Goal: Task Accomplishment & Management: Use online tool/utility

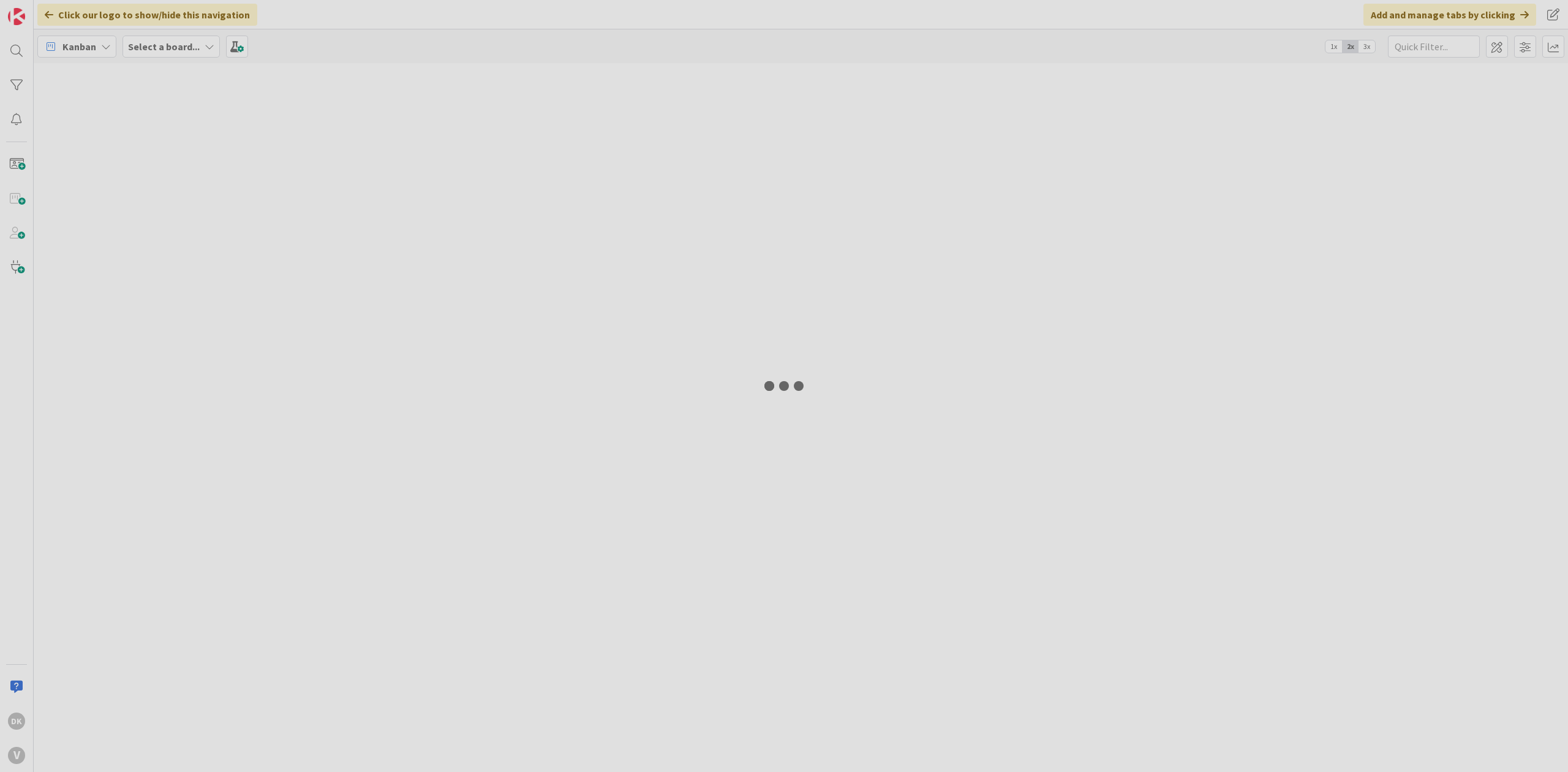
click at [754, 278] on div at bounding box center [784, 386] width 1568 height 772
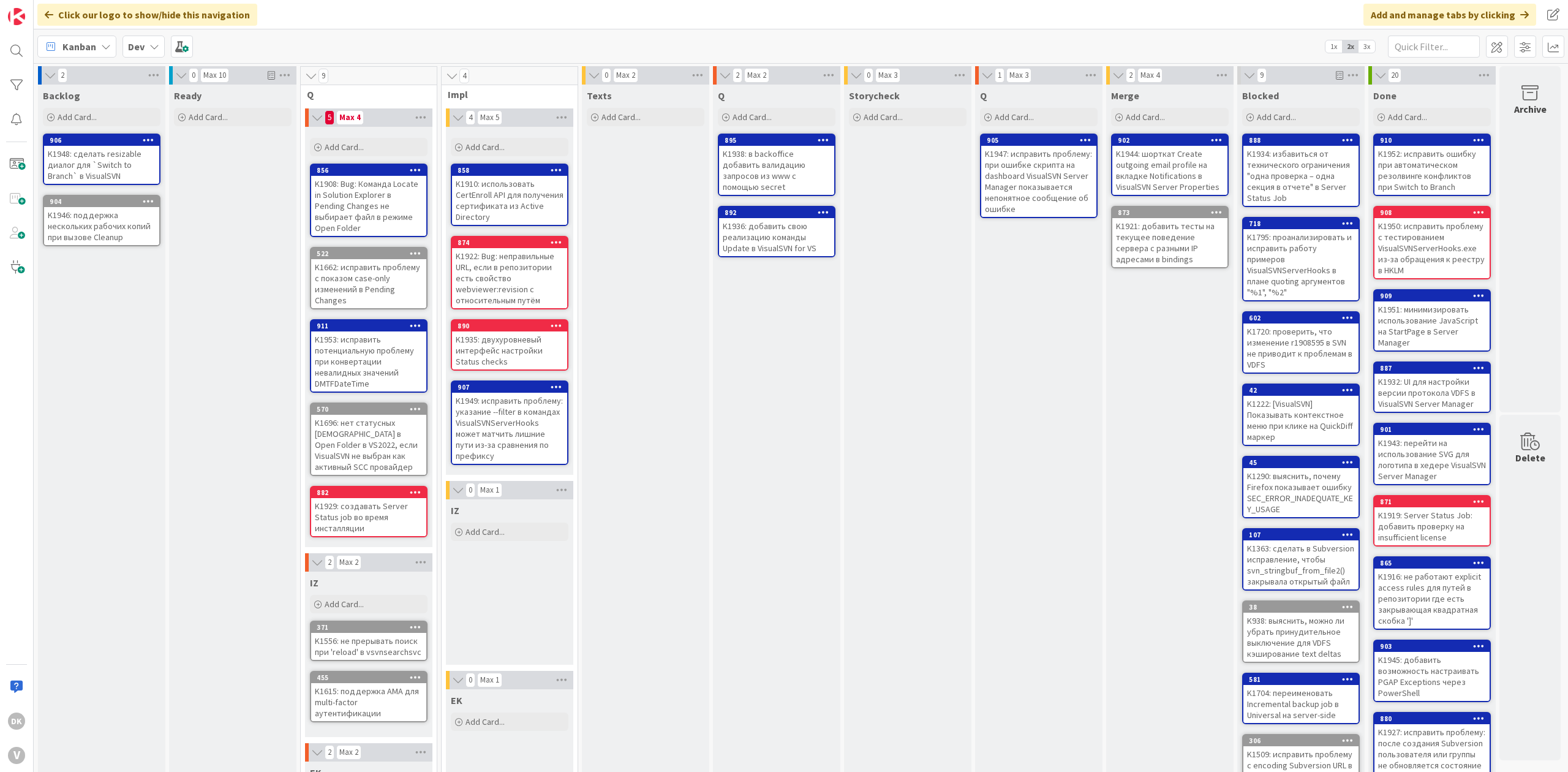
click at [657, 357] on div "Texts Add Card..." at bounding box center [645, 528] width 127 height 888
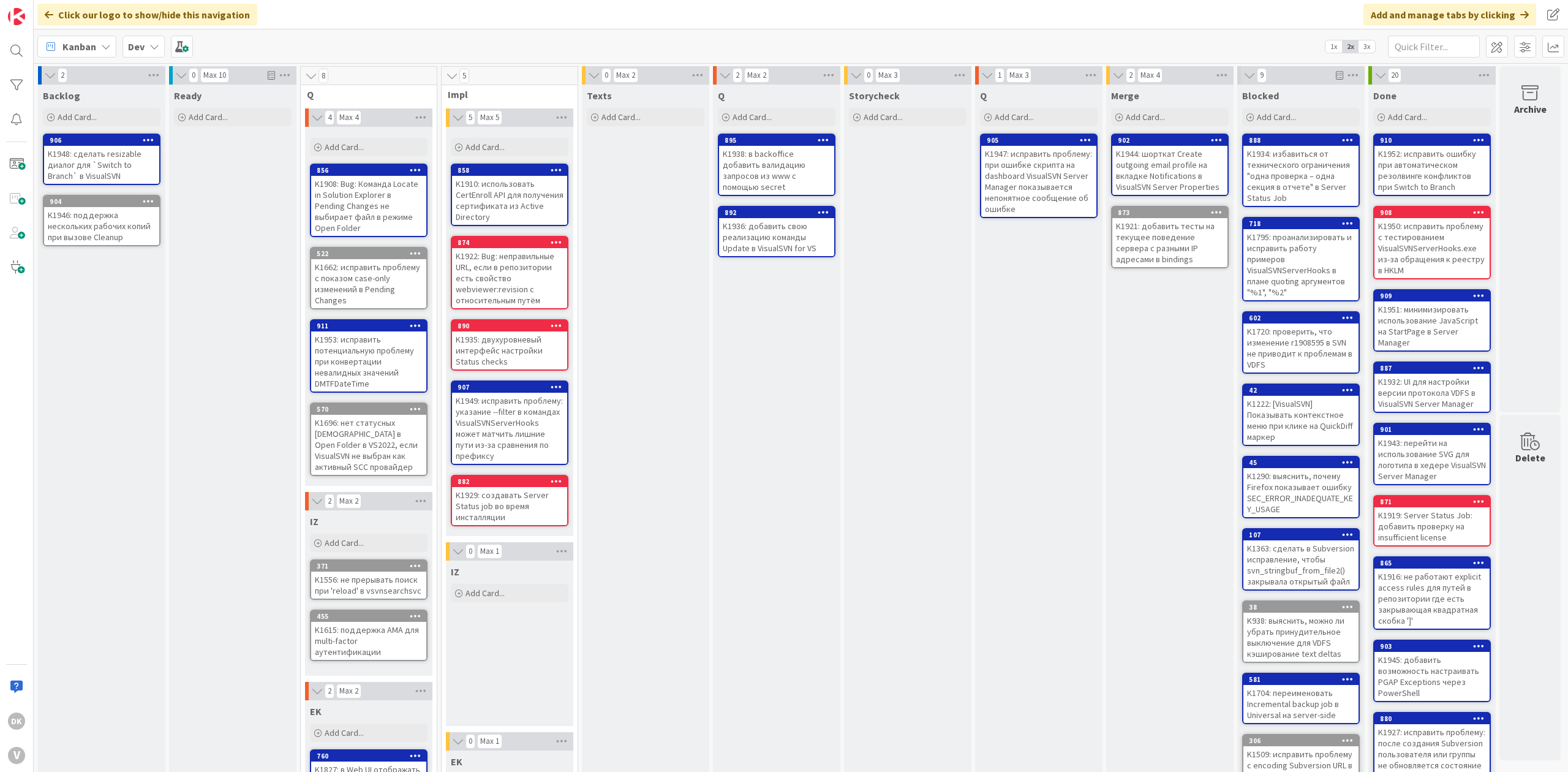
click at [729, 475] on div "Q Add Card... 895 K1938: в backoffice добавить валидацию запросов из www с помо…" at bounding box center [776, 503] width 127 height 838
click at [626, 364] on div "Texts Add Card..." at bounding box center [645, 503] width 127 height 838
click at [614, 286] on div "Texts Add Card..." at bounding box center [645, 503] width 127 height 838
click at [653, 288] on div "Texts Add Card..." at bounding box center [645, 503] width 127 height 838
click at [215, 275] on div "Ready Add Card..." at bounding box center [233, 503] width 127 height 838
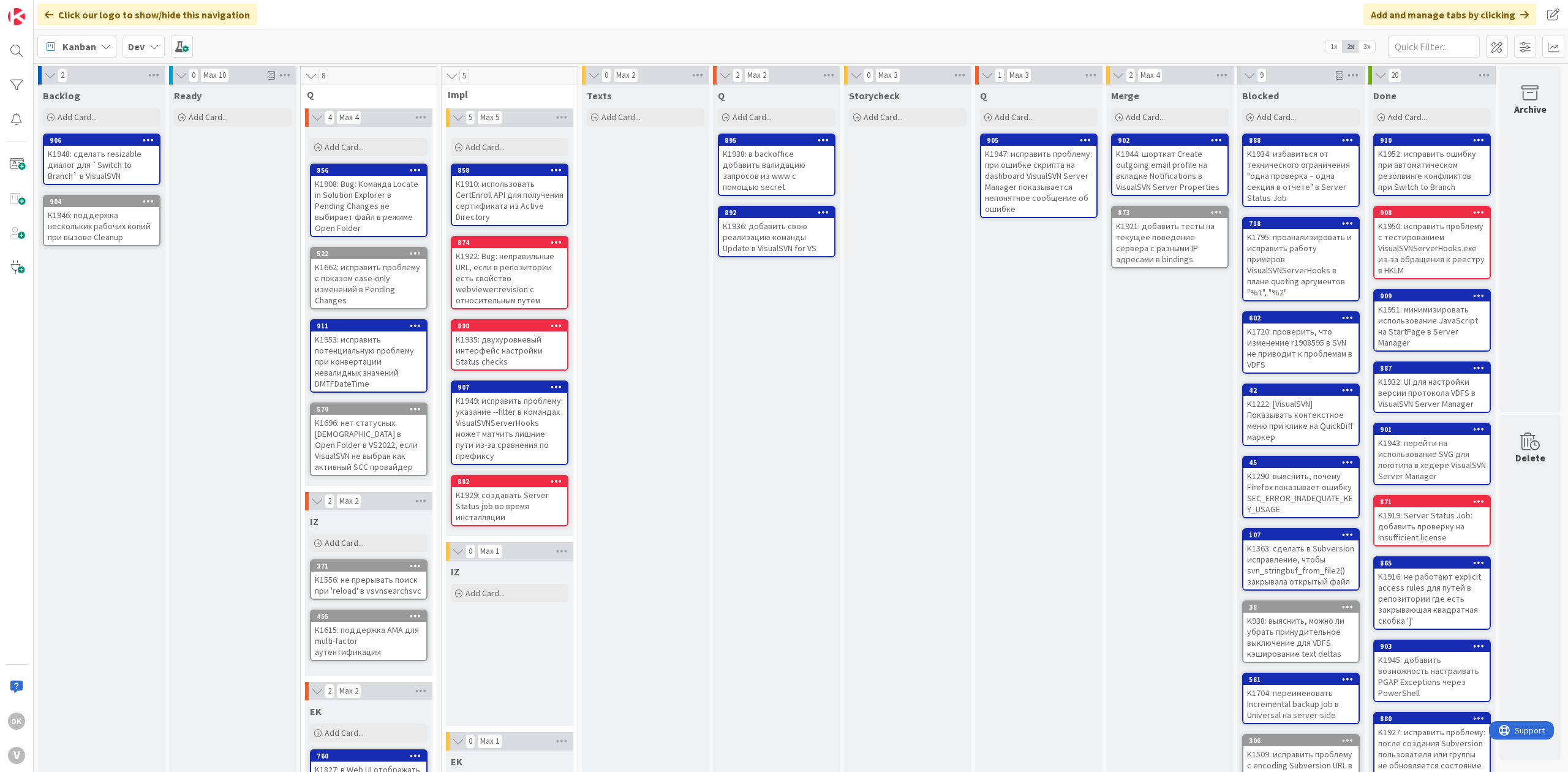
click at [221, 272] on div "Ready Add Card..." at bounding box center [233, 503] width 127 height 838
click at [681, 346] on div "Texts Add Card..." at bounding box center [645, 503] width 127 height 838
